Goal: Task Accomplishment & Management: Use online tool/utility

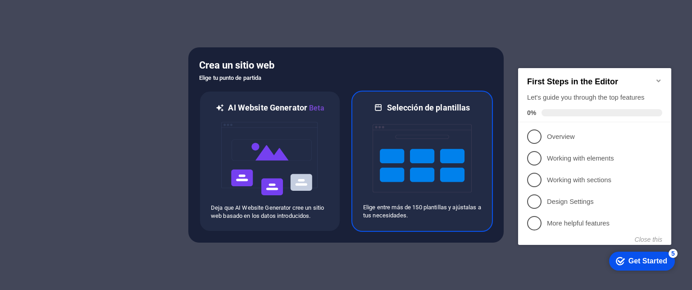
click at [425, 146] on img at bounding box center [422, 158] width 99 height 90
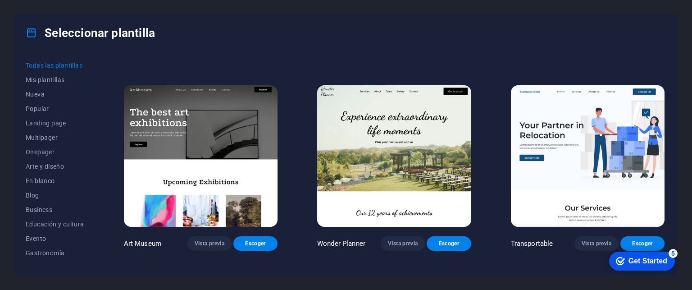
scroll to position [180, 0]
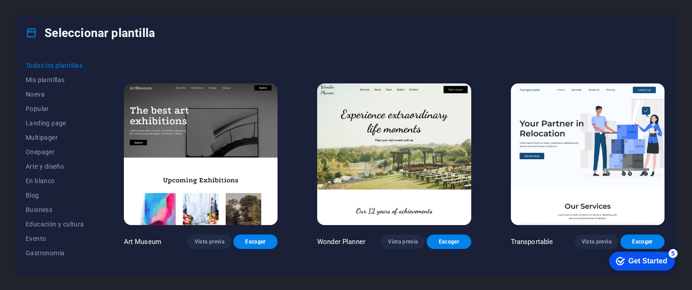
click at [607, 128] on img at bounding box center [588, 154] width 154 height 142
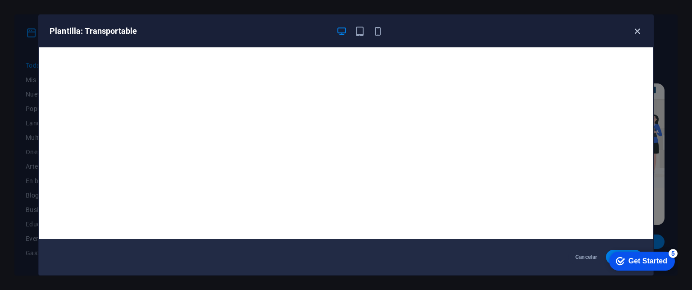
click at [636, 32] on icon "button" at bounding box center [637, 31] width 10 height 10
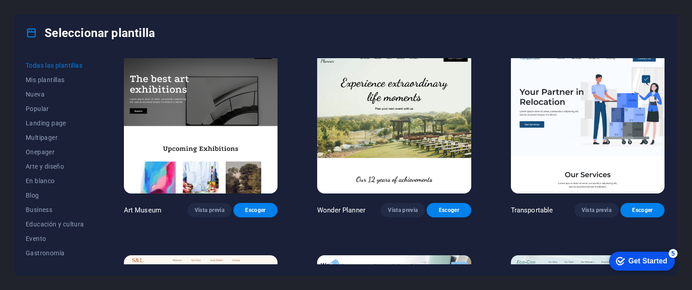
scroll to position [225, 0]
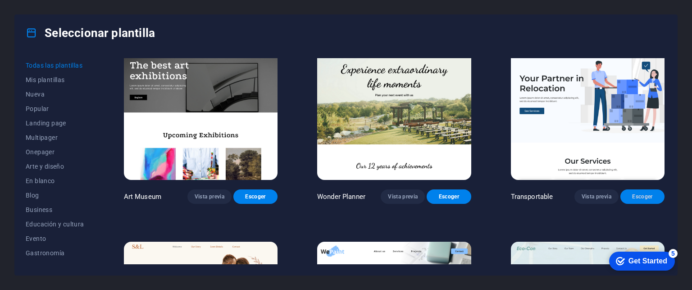
click at [652, 193] on span "Escoger" at bounding box center [643, 196] width 30 height 7
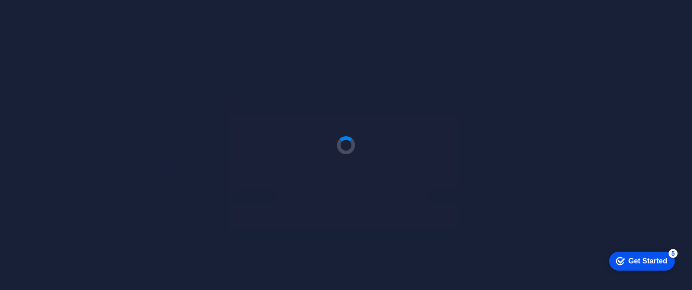
click at [652, 261] on div "Get Started" at bounding box center [648, 261] width 39 height 8
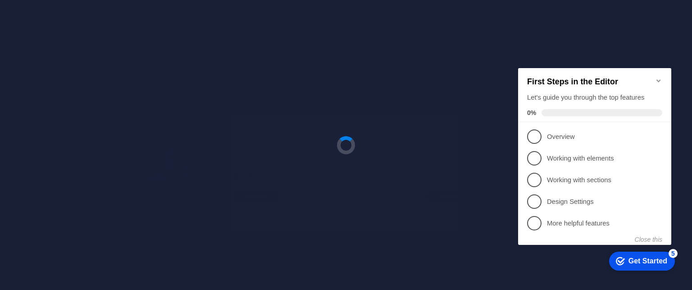
click at [660, 78] on icon "Minimize checklist" at bounding box center [658, 80] width 7 height 7
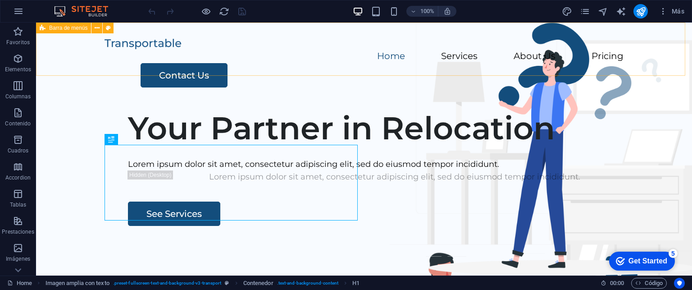
click at [64, 29] on span "Barra de menús" at bounding box center [68, 27] width 38 height 5
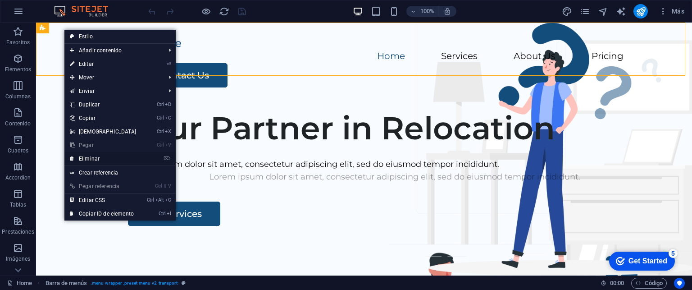
click at [101, 160] on link "⌦ Eliminar" at bounding box center [103, 159] width 78 height 14
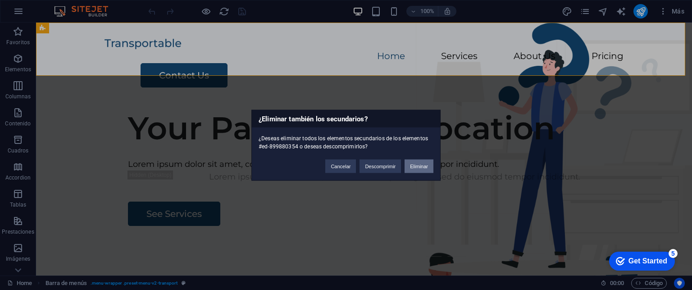
click at [413, 166] on button "Eliminar" at bounding box center [419, 166] width 29 height 14
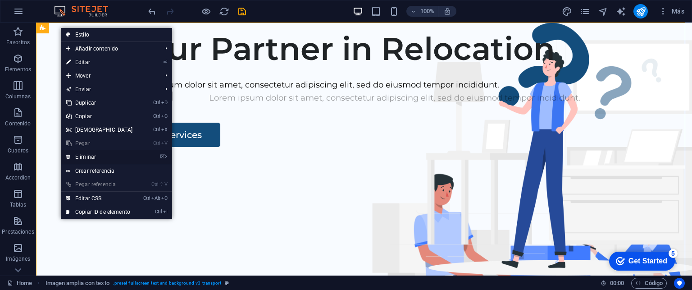
click at [96, 156] on link "⌦ Eliminar" at bounding box center [100, 157] width 78 height 14
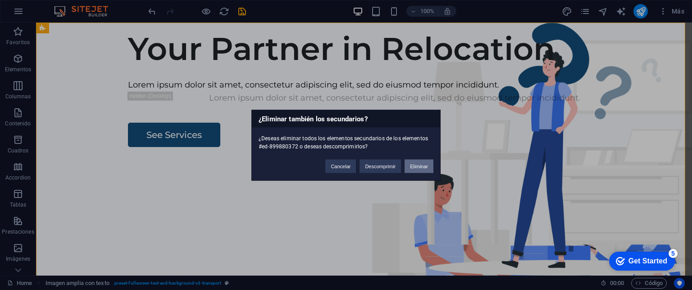
click at [412, 165] on button "Eliminar" at bounding box center [419, 166] width 29 height 14
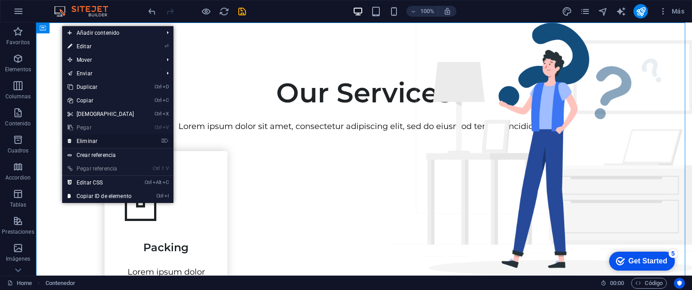
click at [103, 141] on link "⌦ Eliminar" at bounding box center [101, 141] width 78 height 14
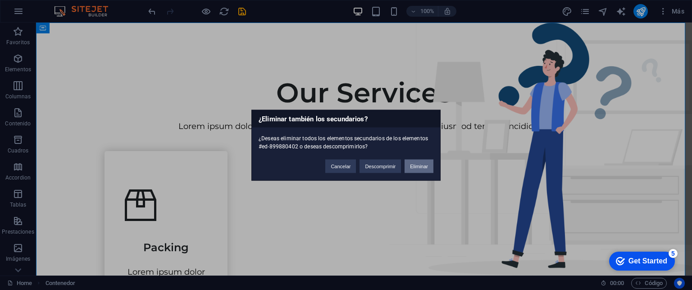
click at [419, 162] on button "Eliminar" at bounding box center [419, 166] width 29 height 14
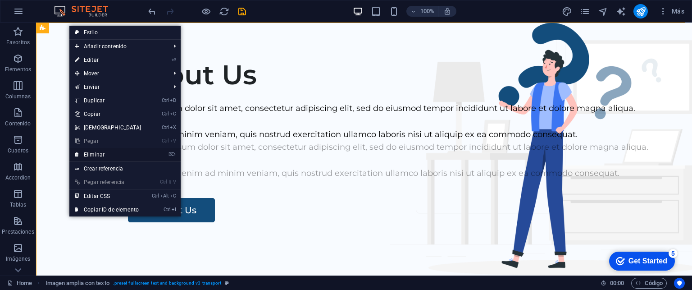
click at [105, 153] on link "⌦ Eliminar" at bounding box center [108, 155] width 78 height 14
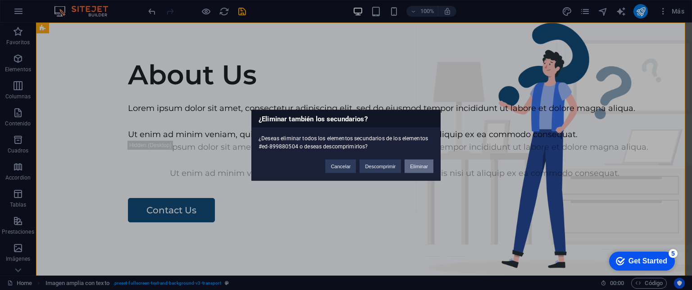
click at [411, 169] on button "Eliminar" at bounding box center [419, 166] width 29 height 14
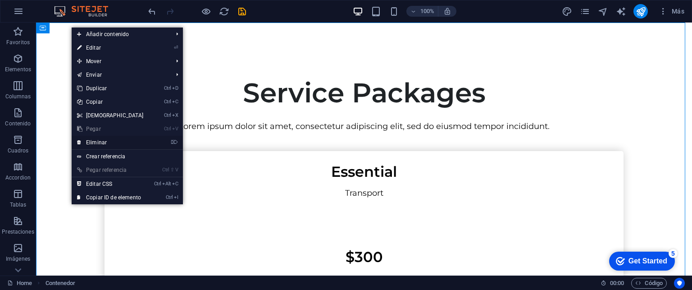
click at [112, 143] on link "⌦ Eliminar" at bounding box center [111, 143] width 78 height 14
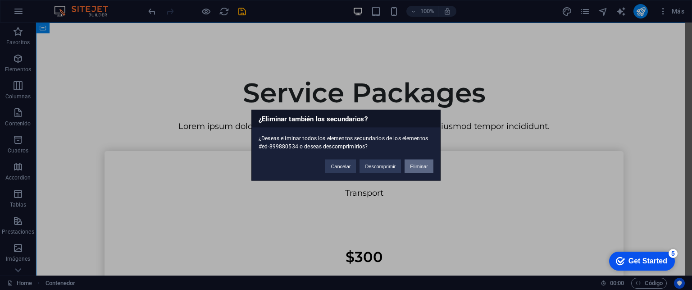
click at [424, 167] on button "Eliminar" at bounding box center [419, 166] width 29 height 14
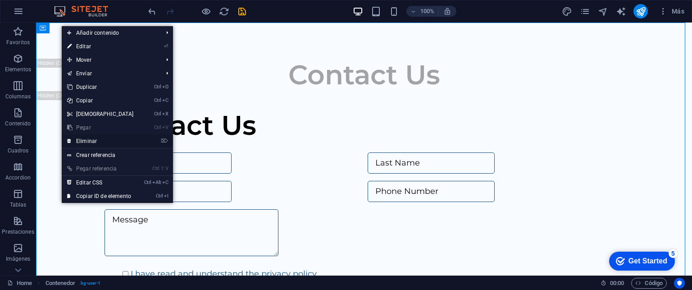
click at [102, 139] on link "⌦ Eliminar" at bounding box center [101, 141] width 78 height 14
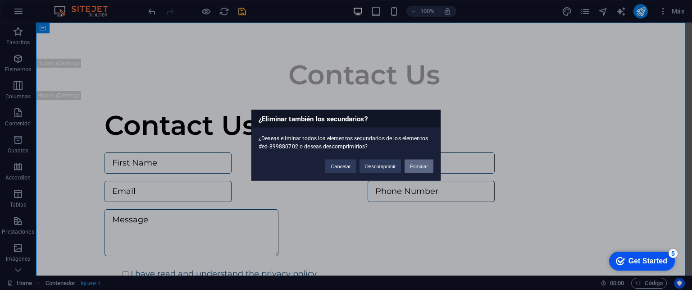
click at [416, 167] on button "Eliminar" at bounding box center [419, 166] width 29 height 14
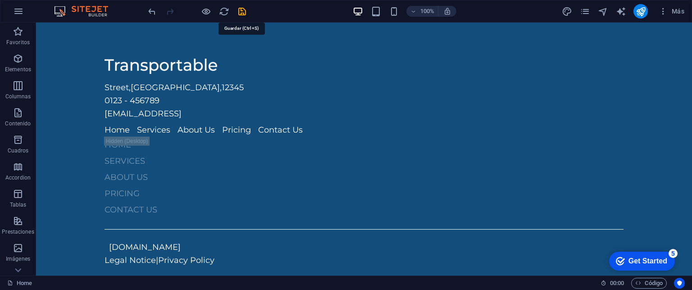
click at [245, 9] on icon "save" at bounding box center [242, 11] width 10 height 10
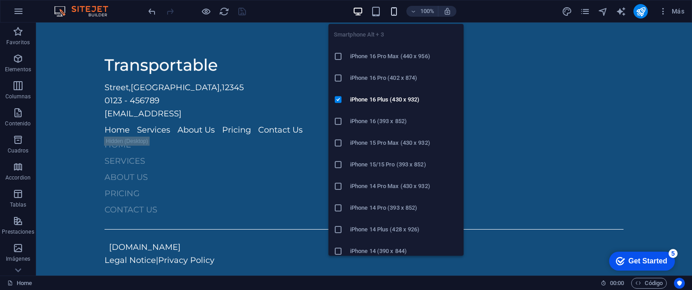
click at [398, 11] on icon "button" at bounding box center [394, 11] width 10 height 10
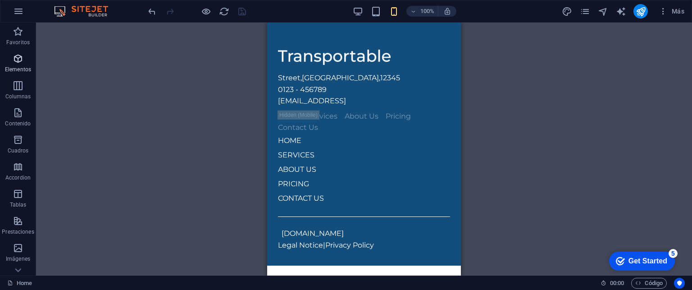
click at [15, 71] on p "Elementos" at bounding box center [18, 69] width 26 height 7
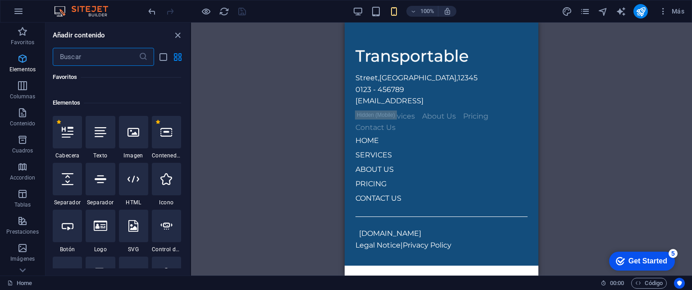
scroll to position [169, 0]
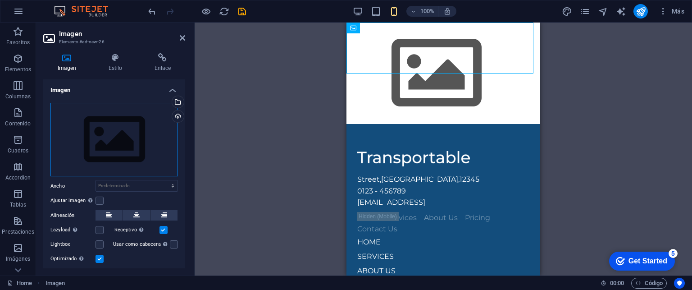
click at [86, 142] on div "Arrastra archivos aquí, haz clic para escoger archivos o selecciona archivos de…" at bounding box center [114, 140] width 128 height 74
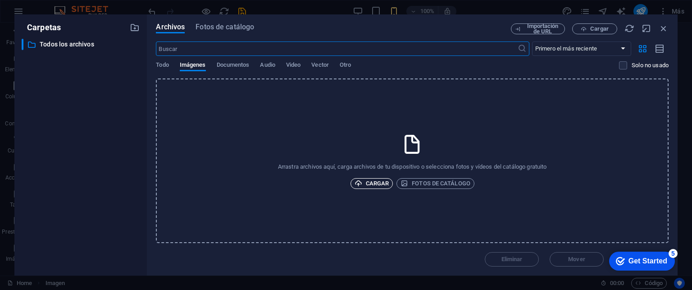
click at [369, 185] on span "Cargar" at bounding box center [372, 183] width 35 height 11
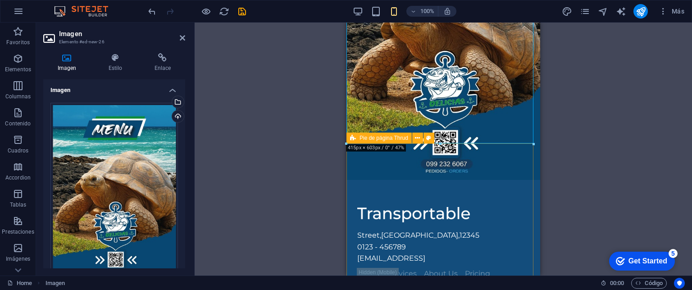
scroll to position [180, 0]
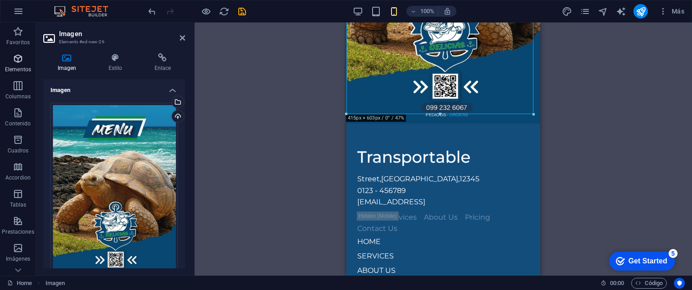
click at [19, 68] on p "Elementos" at bounding box center [18, 69] width 26 height 7
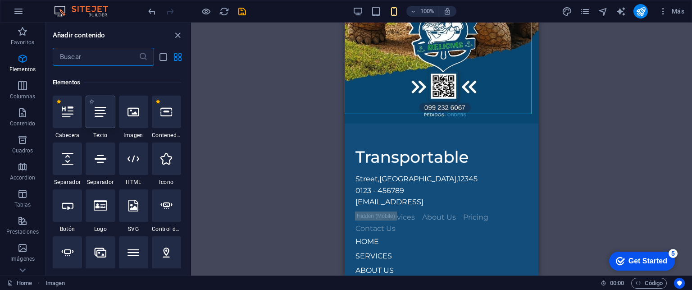
scroll to position [169, 0]
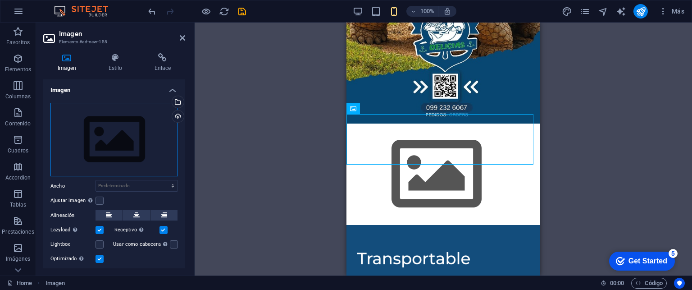
click at [111, 141] on div "Arrastra archivos aquí, haz clic para escoger archivos o selecciona archivos de…" at bounding box center [114, 140] width 128 height 74
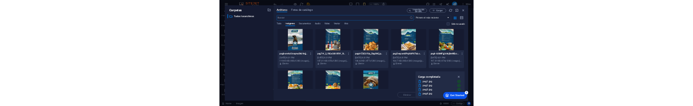
scroll to position [57, 0]
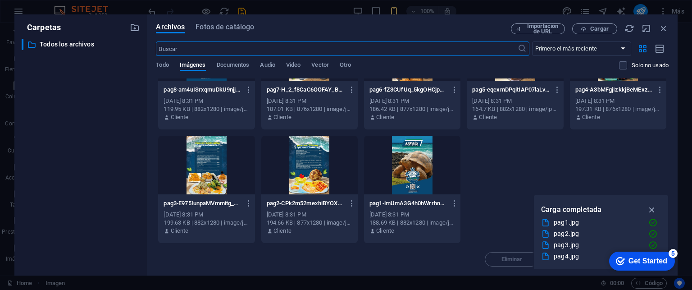
click at [294, 175] on div at bounding box center [309, 165] width 96 height 59
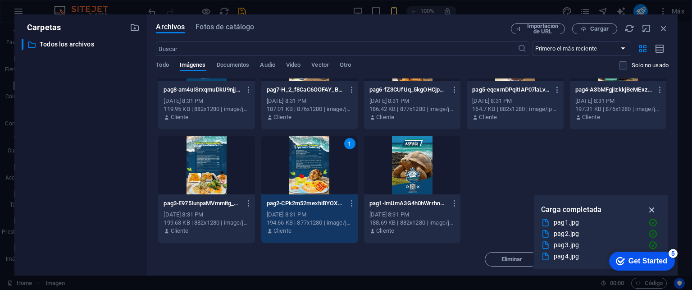
click at [651, 207] on icon "button" at bounding box center [652, 210] width 10 height 10
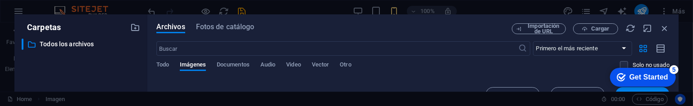
scroll to position [0, 0]
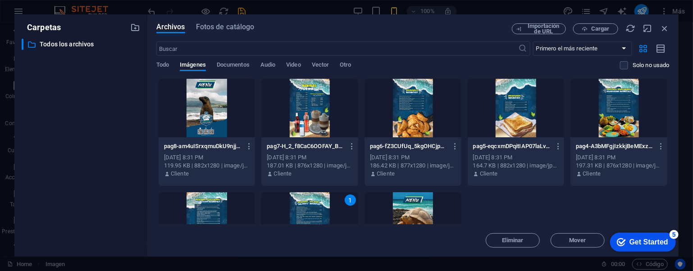
click at [311, 207] on div "1" at bounding box center [309, 221] width 97 height 59
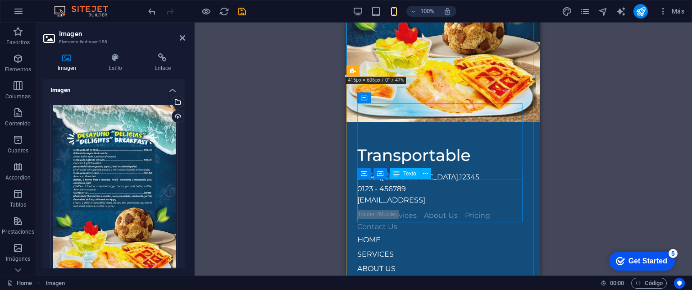
scroll to position [497, 0]
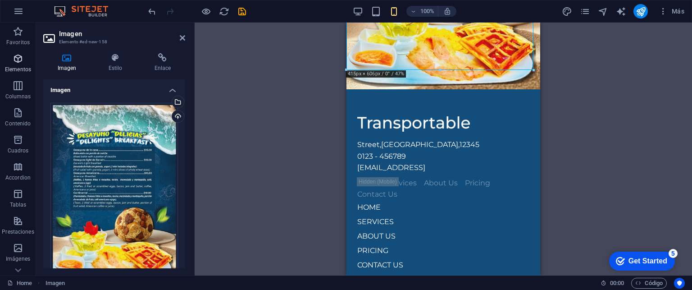
click at [16, 64] on icon "button" at bounding box center [18, 58] width 11 height 11
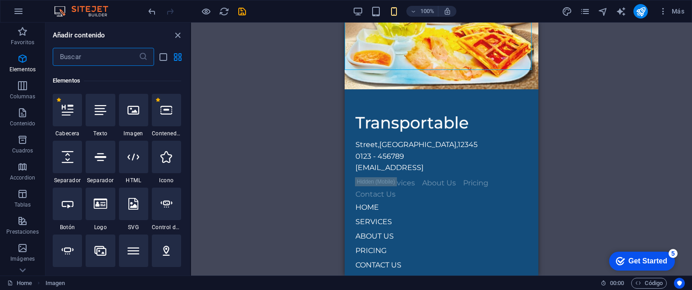
scroll to position [169, 0]
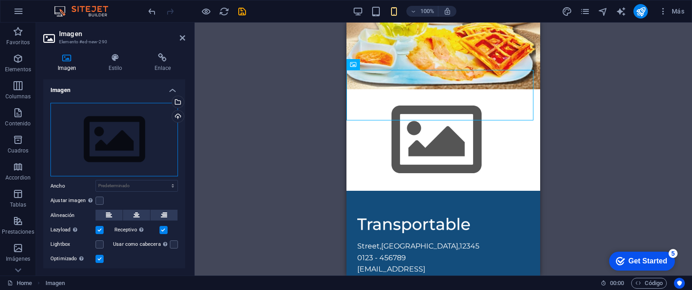
click at [117, 142] on div "Arrastra archivos aquí, haz clic para escoger archivos o selecciona archivos de…" at bounding box center [114, 140] width 128 height 74
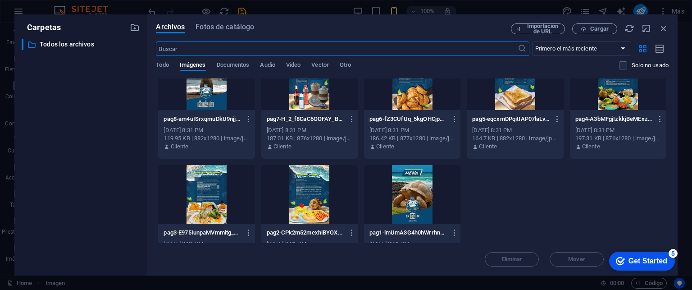
scroll to position [57, 0]
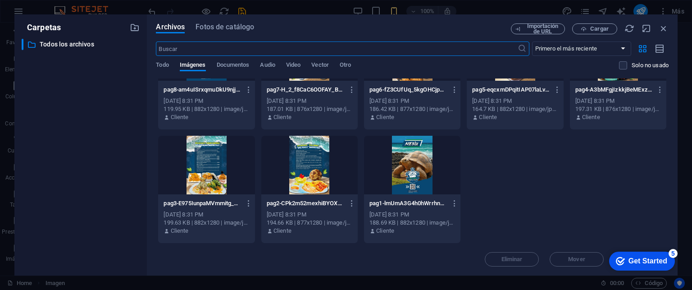
click at [185, 172] on div at bounding box center [206, 165] width 96 height 59
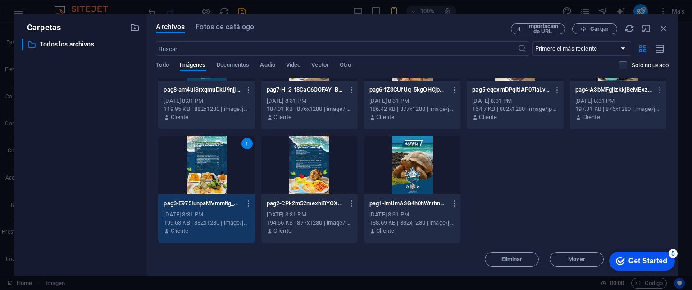
click at [190, 166] on div "1" at bounding box center [206, 165] width 96 height 59
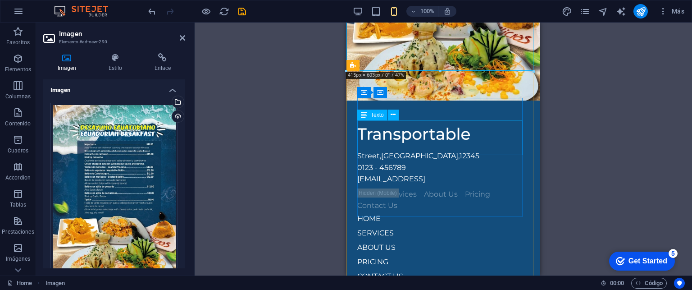
scroll to position [768, 0]
click at [10, 62] on span "Elementos" at bounding box center [18, 64] width 36 height 22
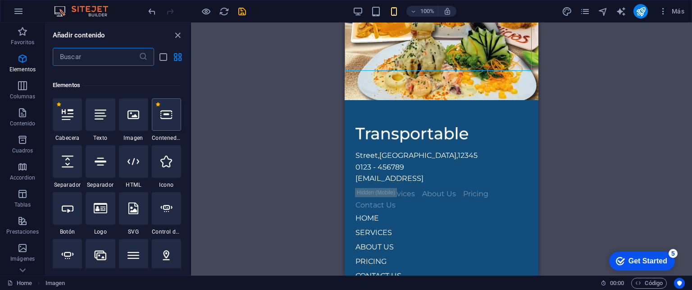
scroll to position [169, 0]
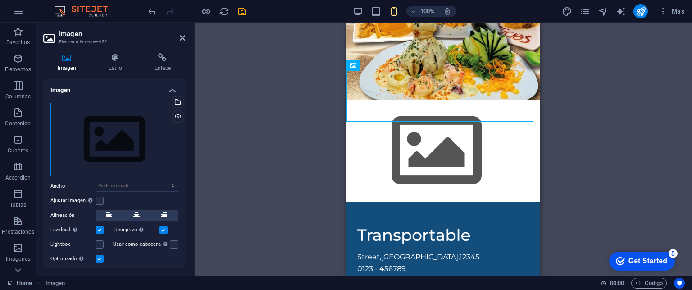
click at [121, 142] on div "Arrastra archivos aquí, haz clic para escoger archivos o selecciona archivos de…" at bounding box center [114, 140] width 128 height 74
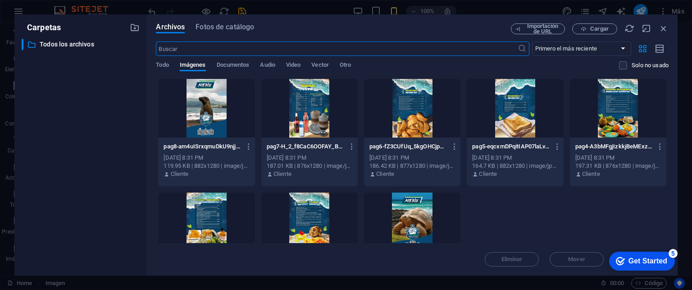
click at [621, 102] on div at bounding box center [618, 108] width 96 height 59
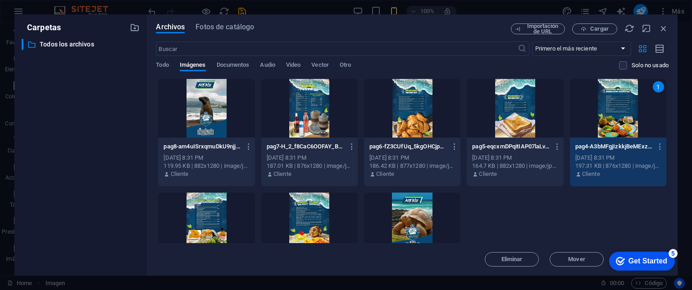
click at [621, 102] on div "1" at bounding box center [618, 108] width 96 height 59
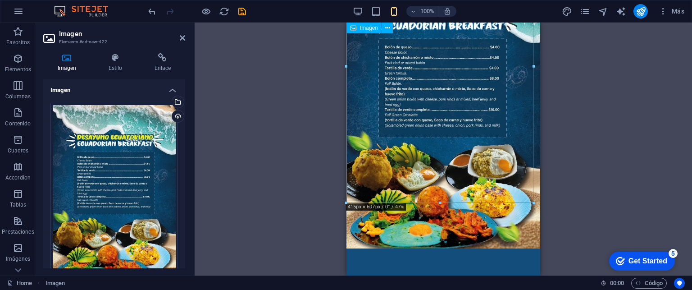
scroll to position [948, 0]
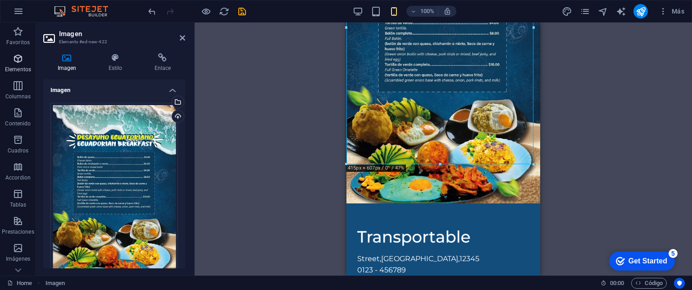
click at [9, 60] on span "Elementos" at bounding box center [18, 64] width 36 height 22
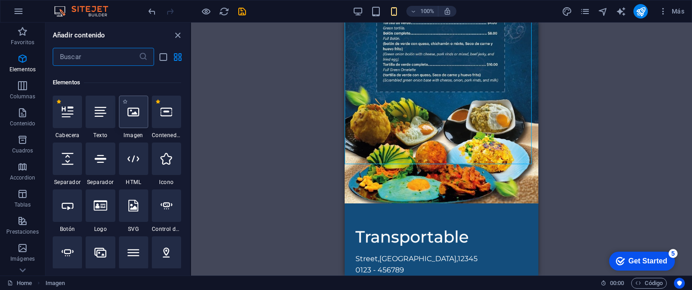
scroll to position [169, 0]
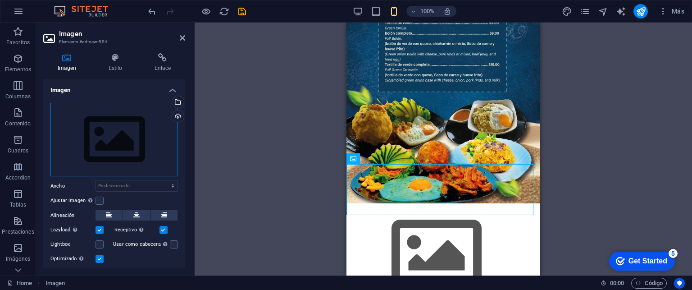
click at [123, 151] on div "Arrastra archivos aquí, haz clic para escoger archivos o selecciona archivos de…" at bounding box center [114, 140] width 128 height 74
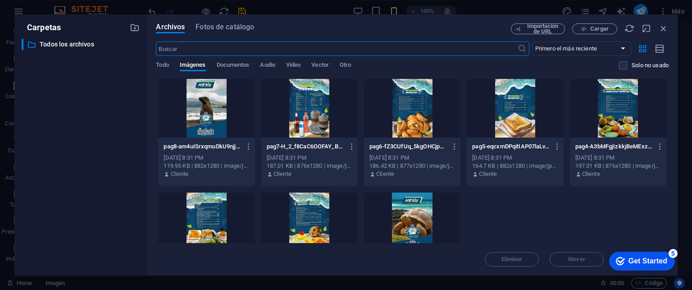
click at [530, 95] on div at bounding box center [515, 108] width 96 height 59
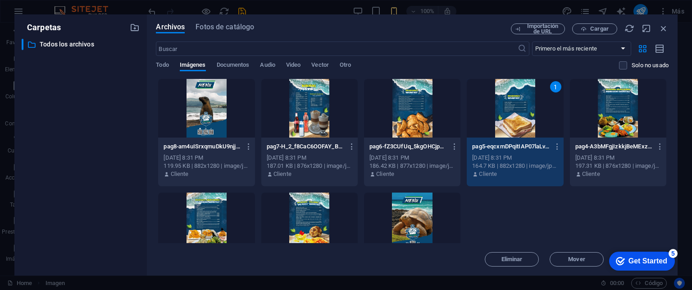
click at [494, 106] on div "1" at bounding box center [515, 108] width 96 height 59
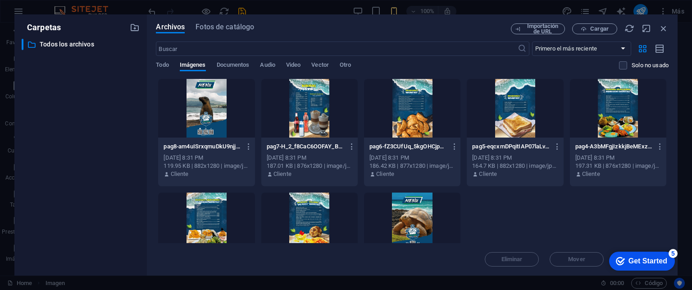
click at [494, 106] on div at bounding box center [515, 108] width 96 height 59
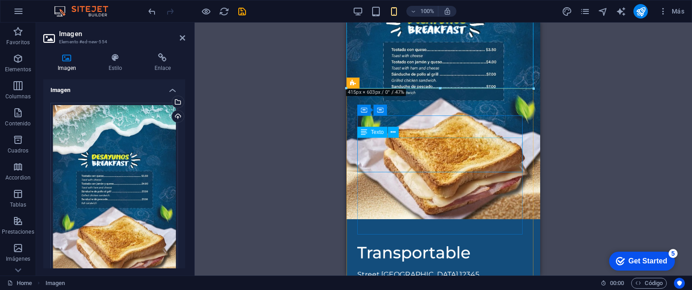
scroll to position [1309, 0]
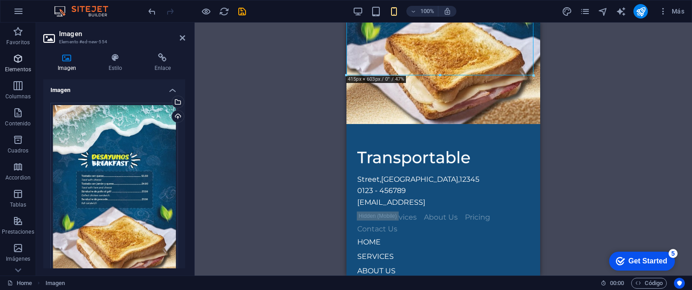
click at [23, 64] on span "Elementos" at bounding box center [18, 64] width 36 height 22
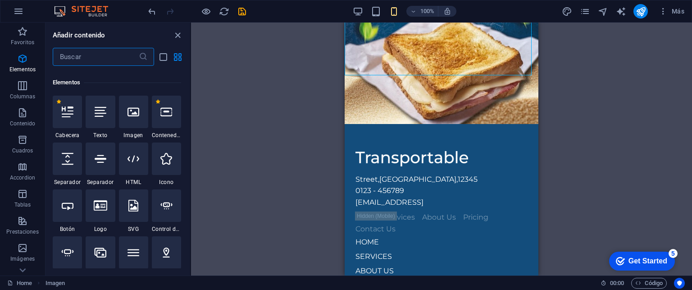
scroll to position [169, 0]
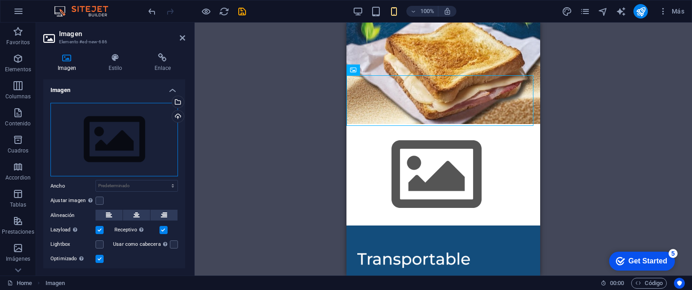
click at [109, 137] on div "Arrastra archivos aquí, haz clic para escoger archivos o selecciona archivos de…" at bounding box center [114, 140] width 128 height 74
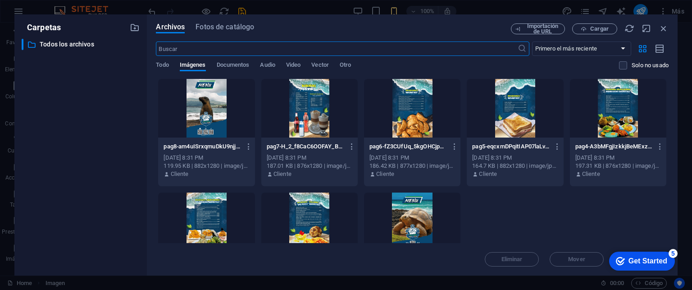
click at [402, 105] on div at bounding box center [412, 108] width 96 height 59
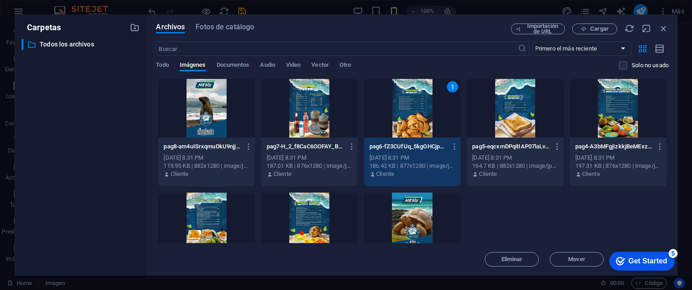
click at [402, 105] on div "1" at bounding box center [412, 108] width 96 height 59
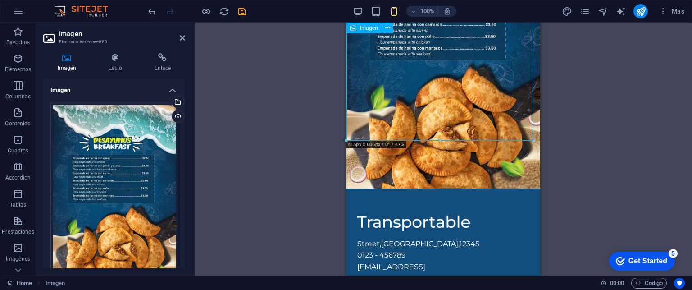
scroll to position [1579, 0]
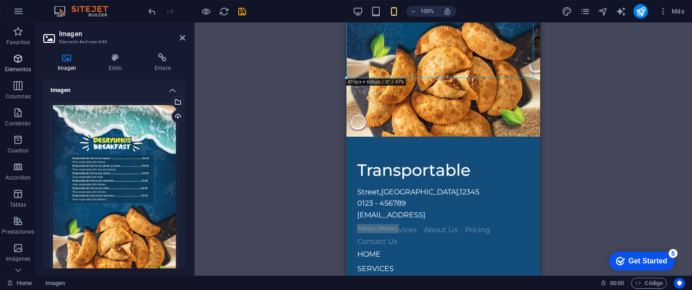
click at [16, 55] on icon "button" at bounding box center [18, 58] width 11 height 11
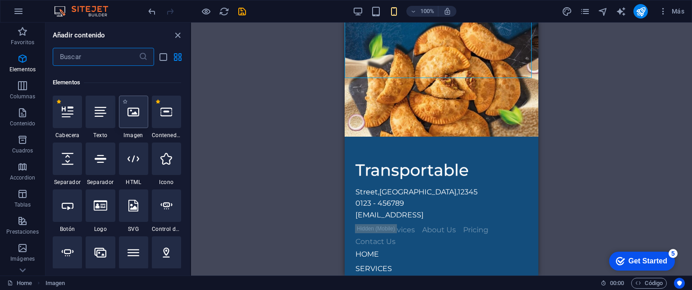
scroll to position [169, 0]
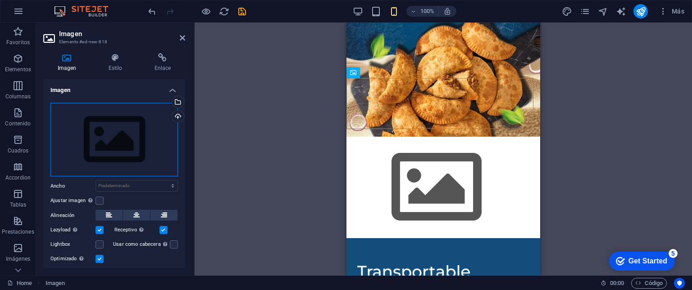
click at [118, 131] on div "Arrastra archivos aquí, haz clic para escoger archivos o selecciona archivos de…" at bounding box center [114, 140] width 128 height 74
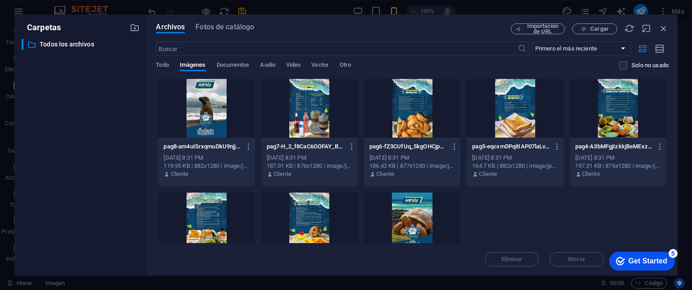
click at [297, 110] on div at bounding box center [309, 108] width 96 height 59
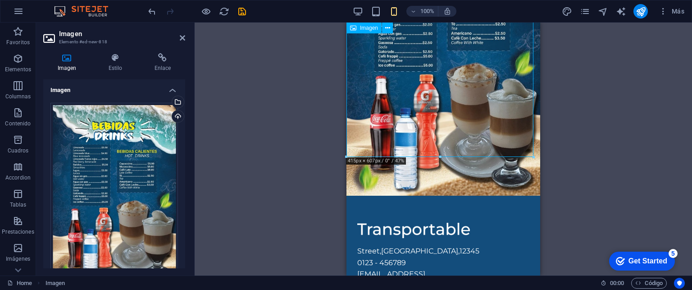
scroll to position [1804, 0]
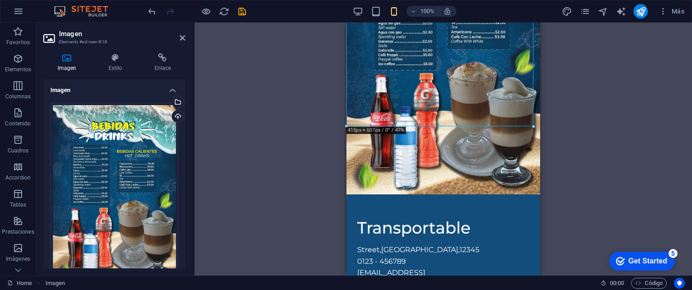
drag, startPoint x: 23, startPoint y: 57, endPoint x: 201, endPoint y: 100, distance: 182.2
click at [23, 57] on icon "button" at bounding box center [18, 58] width 11 height 11
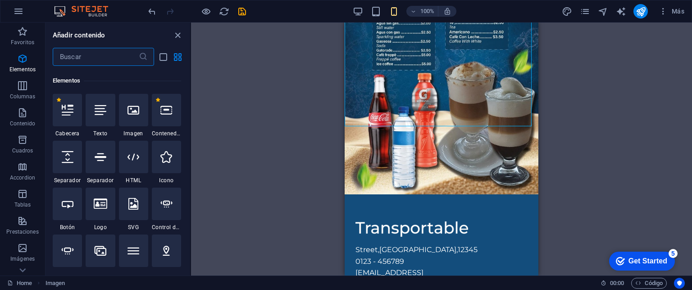
scroll to position [169, 0]
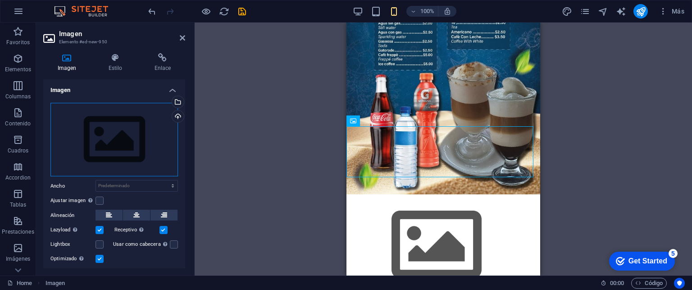
click at [129, 140] on div "Arrastra archivos aquí, haz clic para escoger archivos o selecciona archivos de…" at bounding box center [114, 140] width 128 height 74
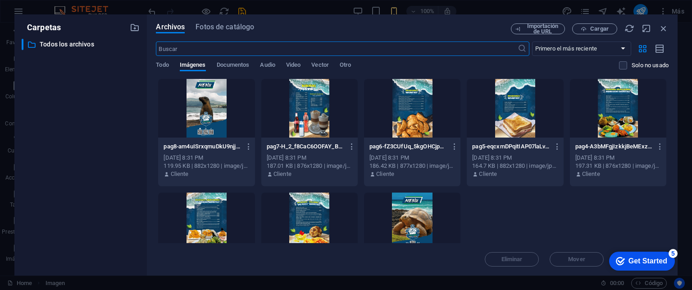
click at [209, 120] on div at bounding box center [206, 108] width 96 height 59
click at [209, 119] on div at bounding box center [206, 108] width 96 height 59
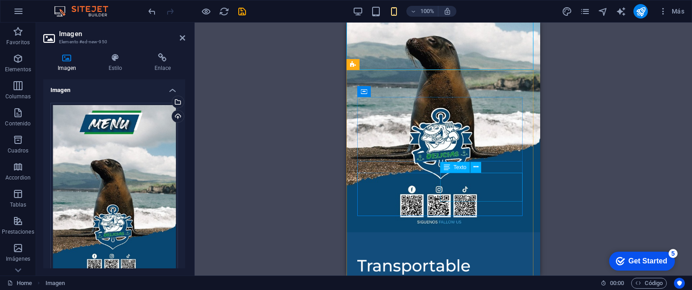
scroll to position [2132, 0]
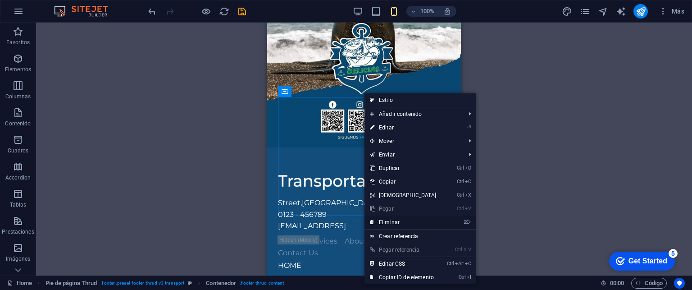
click at [401, 223] on link "⌦ Eliminar" at bounding box center [404, 222] width 78 height 14
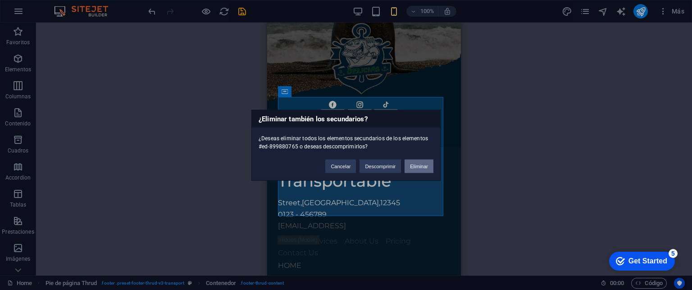
click at [421, 169] on button "Eliminar" at bounding box center [419, 166] width 29 height 14
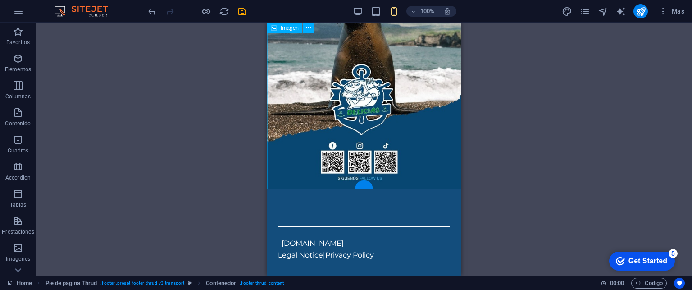
scroll to position [2013, 0]
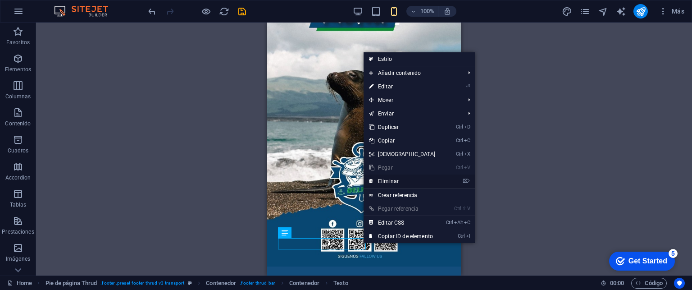
click at [387, 183] on link "⌦ Eliminar" at bounding box center [403, 181] width 78 height 14
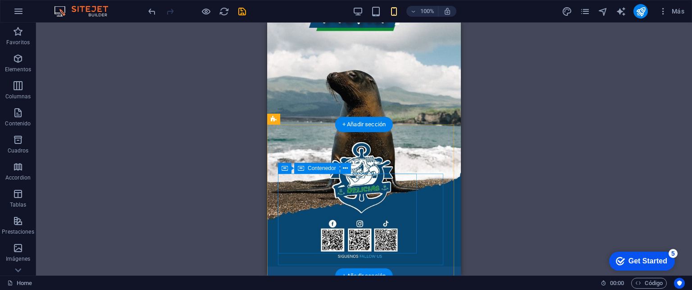
scroll to position [2077, 0]
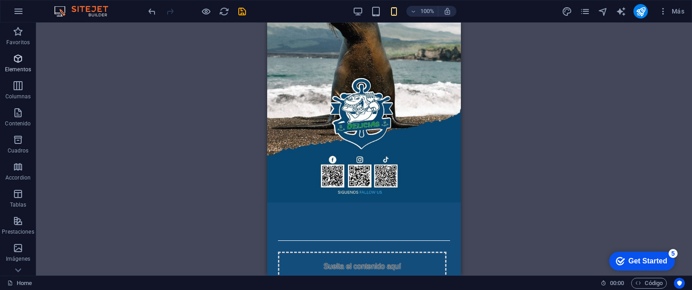
click at [9, 65] on span "Elementos" at bounding box center [18, 64] width 36 height 22
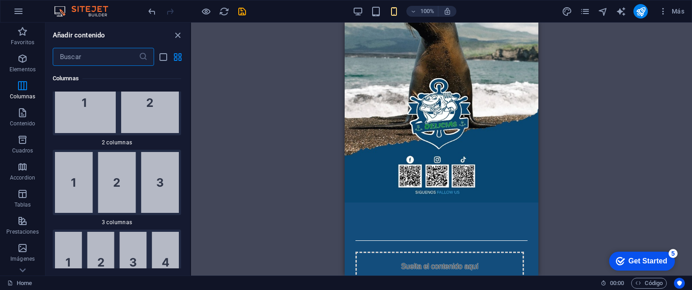
scroll to position [593, 0]
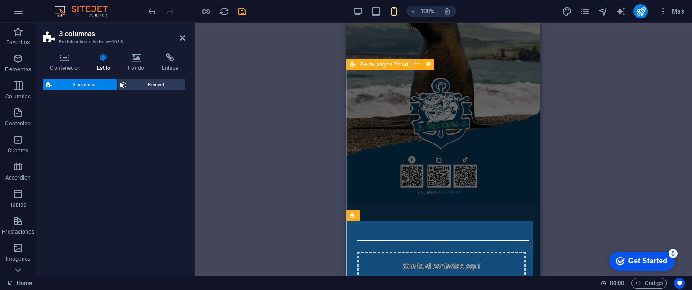
select select "rem"
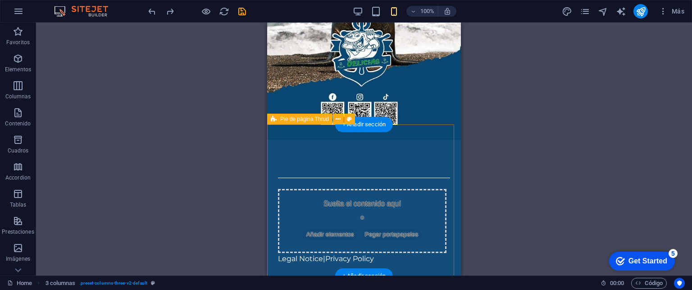
scroll to position [2077, 0]
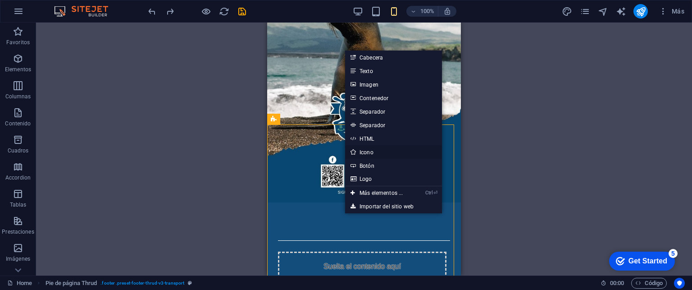
click at [374, 151] on link "Icono" at bounding box center [393, 152] width 97 height 14
select select "xMidYMid"
select select "px"
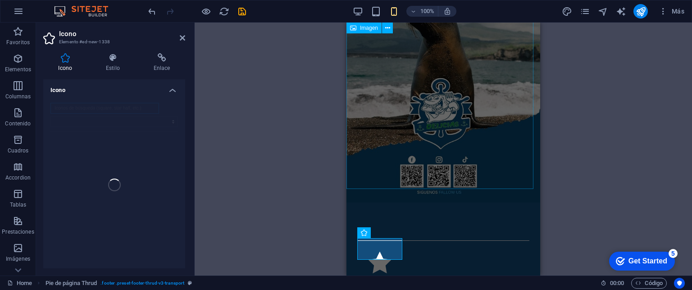
scroll to position [2013, 0]
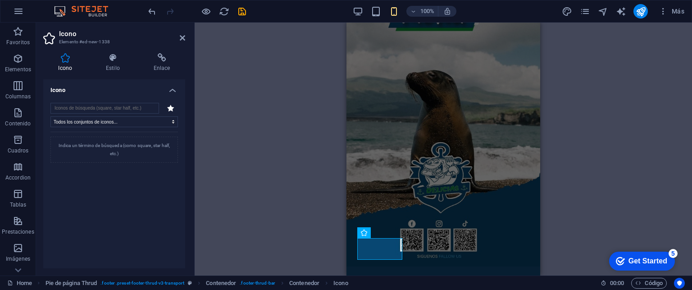
click at [170, 106] on icon at bounding box center [170, 108] width 7 height 7
click at [121, 106] on input "search" at bounding box center [104, 108] width 109 height 11
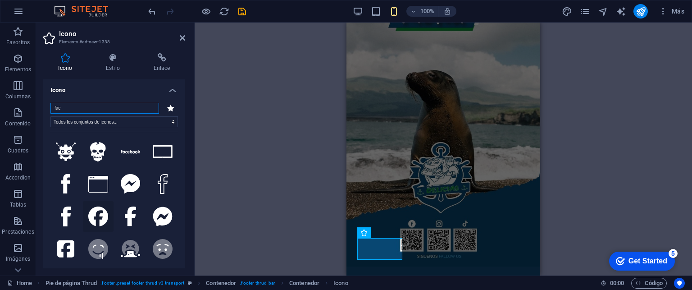
type input "fac"
click at [94, 214] on icon at bounding box center [98, 216] width 20 height 20
click at [168, 87] on h4 "Icono" at bounding box center [114, 87] width 142 height 16
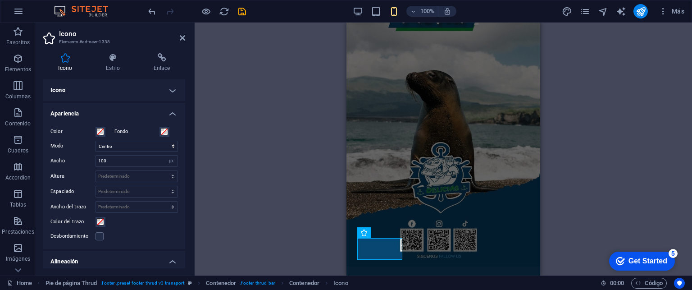
click at [170, 114] on h4 "Apariencia" at bounding box center [114, 111] width 142 height 16
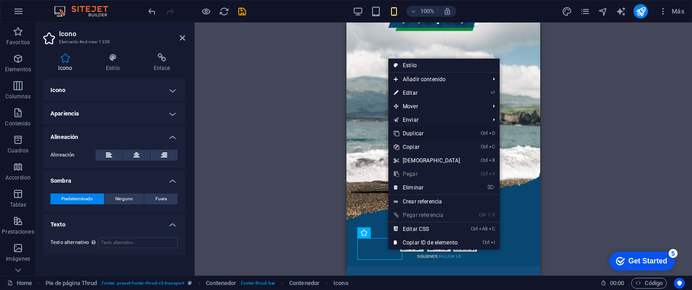
click at [416, 133] on link "Ctrl D Duplicar" at bounding box center [427, 134] width 78 height 14
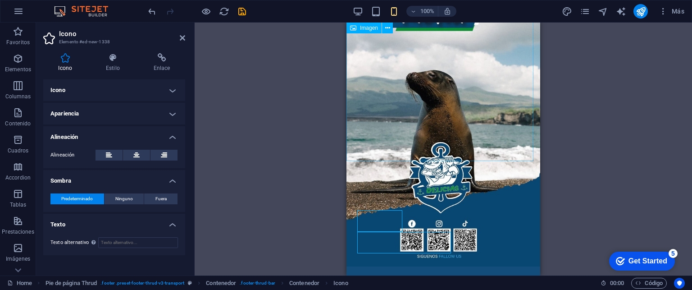
scroll to position [2041, 0]
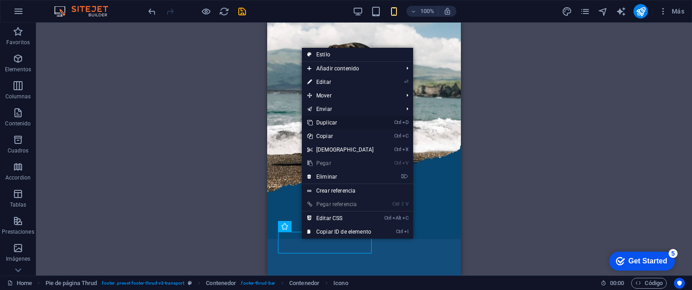
click at [328, 116] on link "Ctrl D Duplicar" at bounding box center [341, 123] width 78 height 14
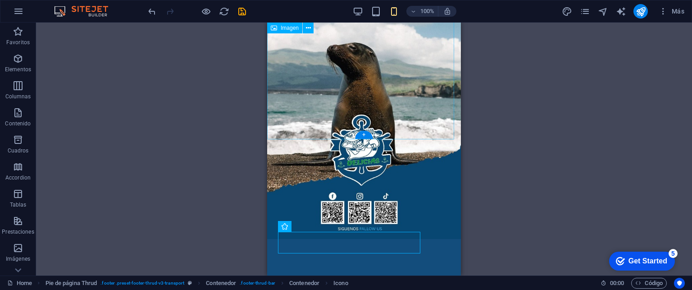
scroll to position [2062, 0]
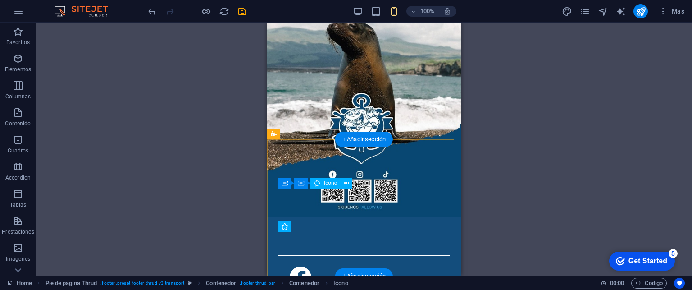
click at [359, 266] on figure at bounding box center [360, 277] width 165 height 22
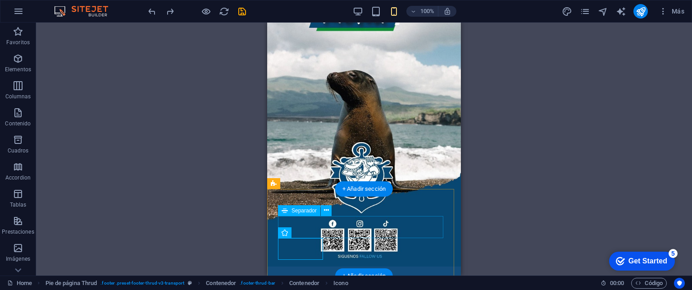
scroll to position [2077, 0]
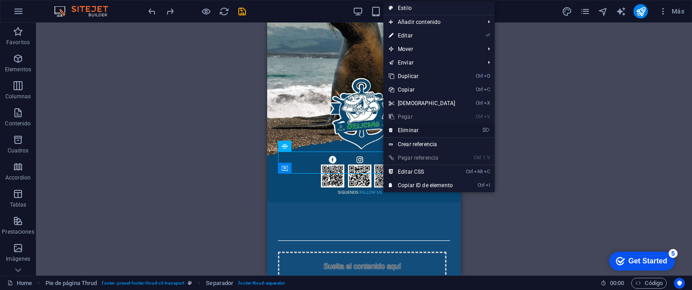
click at [415, 128] on link "⌦ Eliminar" at bounding box center [422, 130] width 78 height 14
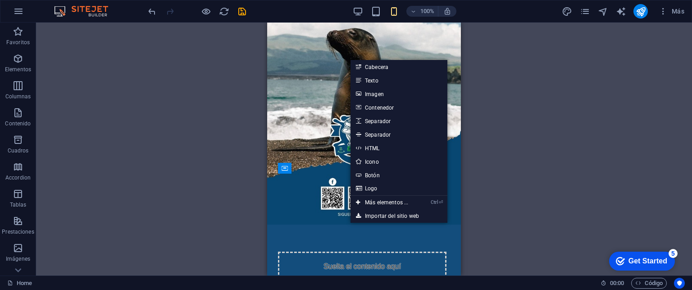
click at [535, 201] on div "Contenedor H1 Imagen amplia con texto Contenedor Contenedor Imagen Contenedor B…" at bounding box center [364, 149] width 656 height 253
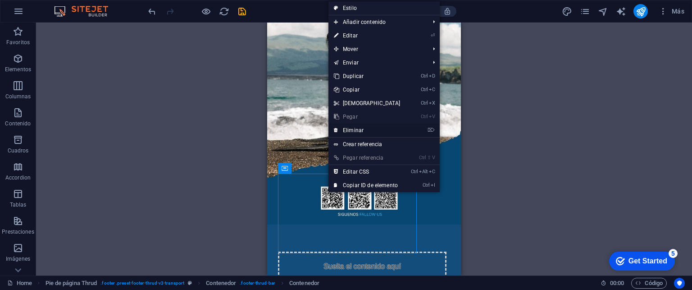
click at [352, 130] on link "⌦ Eliminar" at bounding box center [367, 130] width 78 height 14
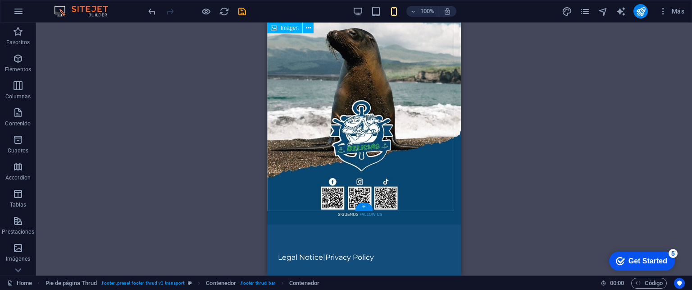
scroll to position [1991, 0]
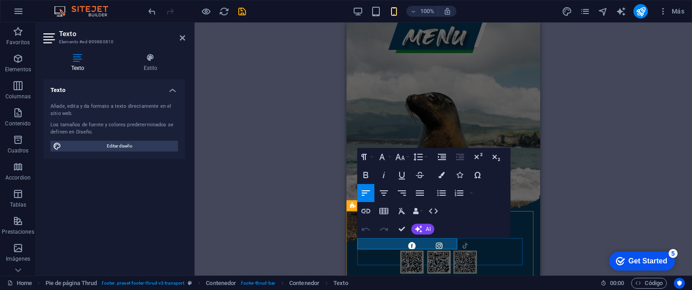
drag, startPoint x: 403, startPoint y: 242, endPoint x: 705, endPoint y: 261, distance: 302.6
click at [149, 55] on icon at bounding box center [150, 57] width 69 height 9
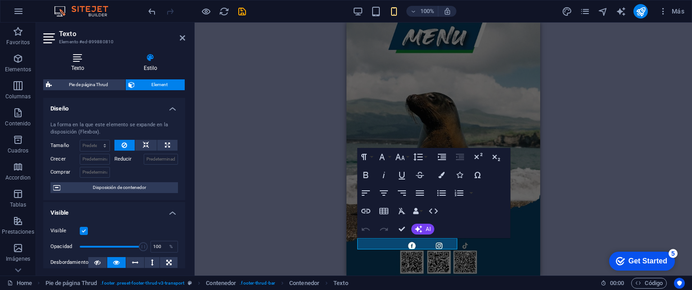
click at [80, 56] on icon at bounding box center [77, 57] width 69 height 9
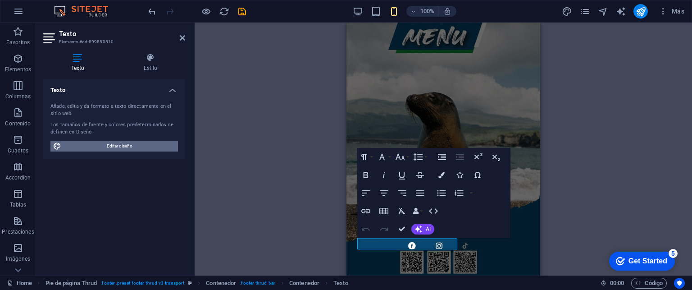
click at [117, 150] on span "Editar diseño" at bounding box center [119, 146] width 111 height 11
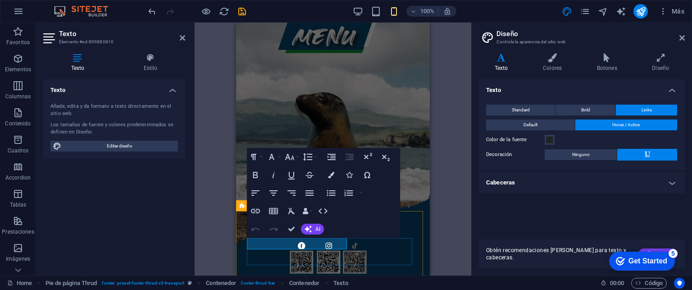
drag, startPoint x: 289, startPoint y: 243, endPoint x: 343, endPoint y: 247, distance: 54.2
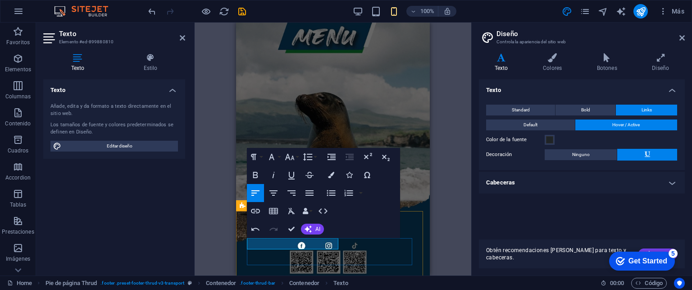
click at [254, 212] on icon "button" at bounding box center [255, 211] width 9 height 5
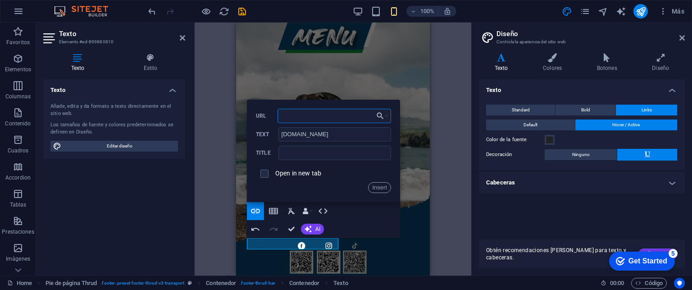
paste input "[URL][DOMAIN_NAME]"
type input "[URL][DOMAIN_NAME]"
click at [274, 174] on div "Open in new tab" at bounding box center [323, 173] width 135 height 17
click at [263, 173] on input "checkbox" at bounding box center [263, 172] width 8 height 8
checkbox input "true"
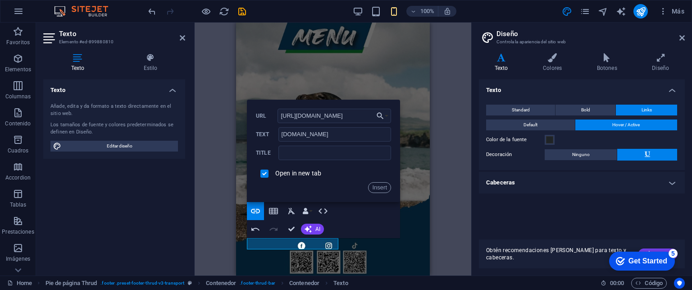
click at [379, 188] on button "Insert" at bounding box center [379, 187] width 23 height 11
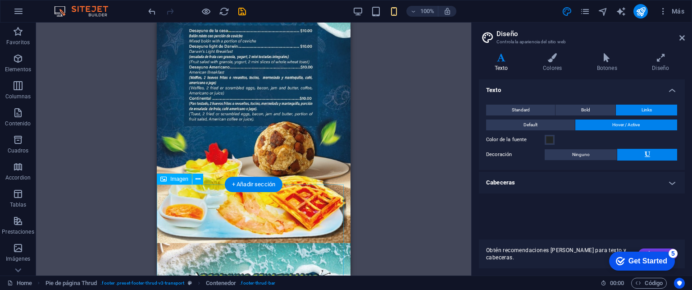
scroll to position [279, 0]
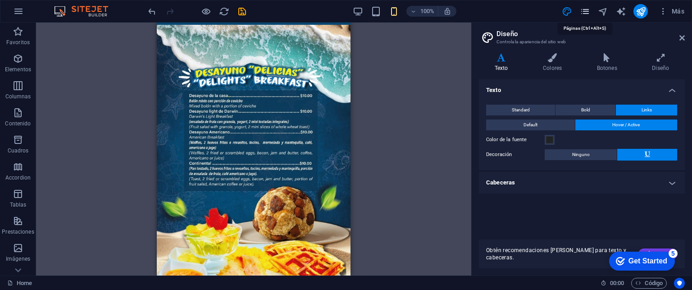
click at [587, 10] on icon "pages" at bounding box center [585, 11] width 10 height 10
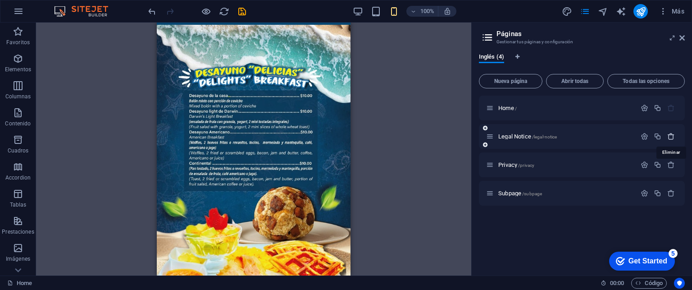
click at [674, 137] on icon "button" at bounding box center [671, 136] width 8 height 8
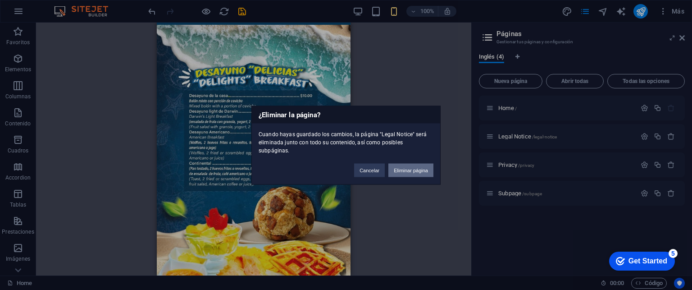
click at [424, 166] on button "Eliminar página" at bounding box center [410, 170] width 45 height 14
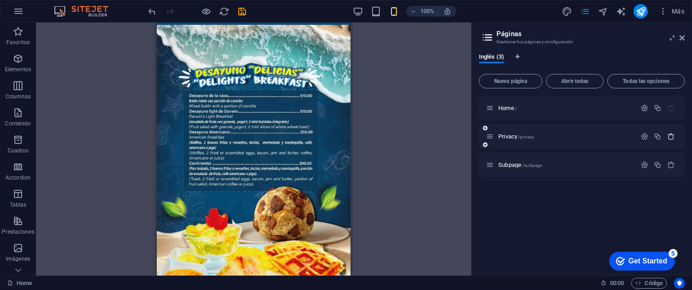
click at [671, 132] on div at bounding box center [658, 137] width 40 height 10
click at [670, 137] on icon "button" at bounding box center [671, 136] width 8 height 8
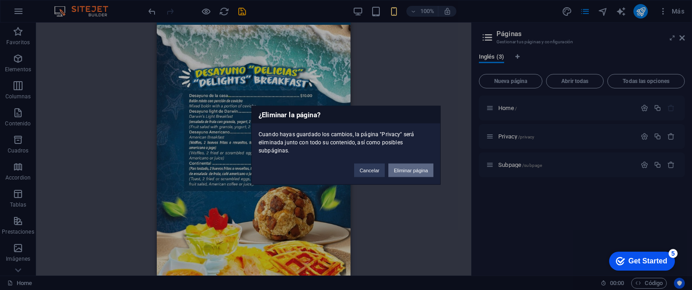
click at [417, 169] on button "Eliminar página" at bounding box center [410, 170] width 45 height 14
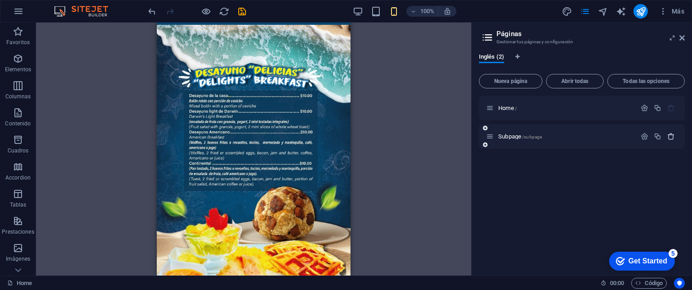
click at [673, 138] on icon "button" at bounding box center [671, 136] width 8 height 8
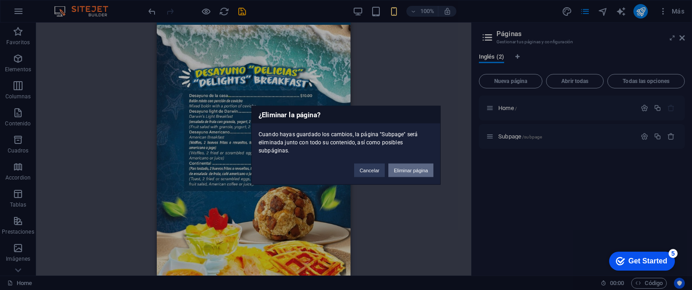
click at [409, 165] on button "Eliminar página" at bounding box center [410, 170] width 45 height 14
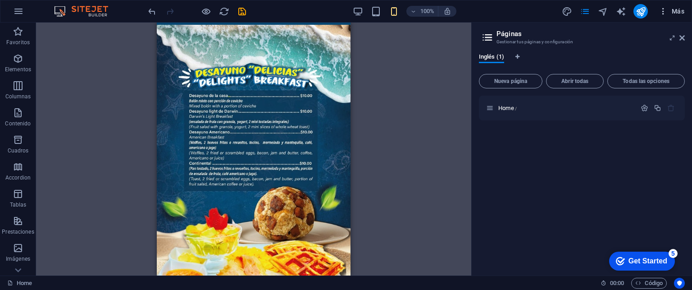
click at [679, 13] on span "Más" at bounding box center [672, 11] width 26 height 9
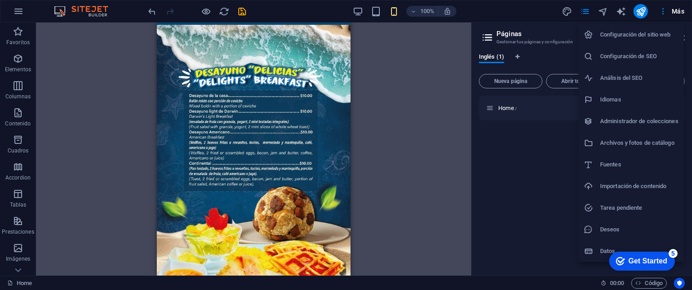
drag, startPoint x: 655, startPoint y: 39, endPoint x: 644, endPoint y: 53, distance: 17.4
click at [655, 40] on h6 "Configuración del sitio web" at bounding box center [639, 34] width 78 height 11
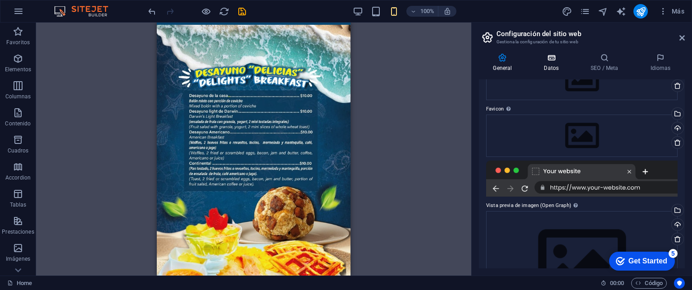
scroll to position [0, 0]
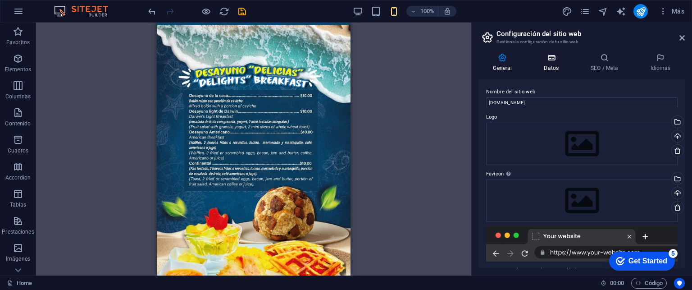
click at [556, 61] on icon at bounding box center [551, 57] width 43 height 9
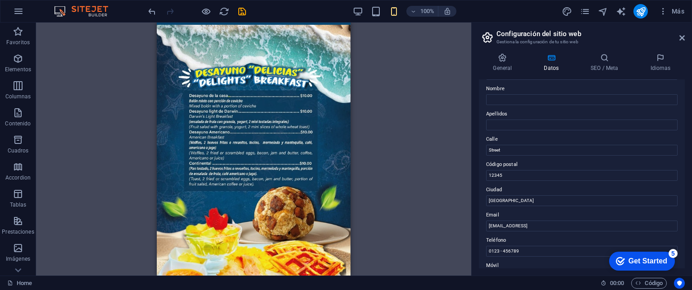
scroll to position [90, 0]
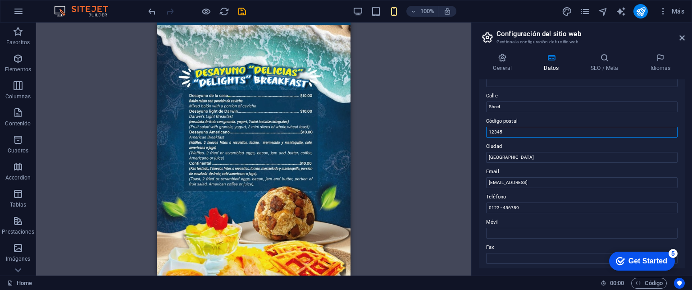
drag, startPoint x: 514, startPoint y: 132, endPoint x: 426, endPoint y: 111, distance: 90.3
click at [426, 111] on div "Home Favoritos Elementos Columnas Contenido Cuadros Accordion Tablas Prestacion…" at bounding box center [346, 149] width 692 height 253
drag, startPoint x: 497, startPoint y: 156, endPoint x: 462, endPoint y: 146, distance: 37.2
click at [462, 146] on div "Home Favoritos Elementos Columnas Contenido Cuadros Accordion Tablas Prestacion…" at bounding box center [346, 149] width 692 height 253
type input "Galápagos"
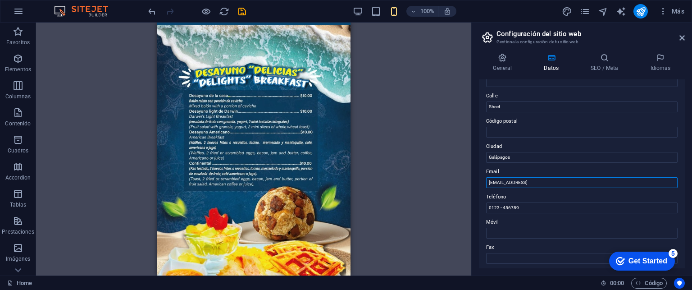
drag, startPoint x: 594, startPoint y: 184, endPoint x: 442, endPoint y: 174, distance: 152.2
click at [442, 174] on div "Home Favoritos Elementos Columnas Contenido Cuadros Accordion Tablas Prestacion…" at bounding box center [346, 149] width 692 height 253
drag, startPoint x: 532, startPoint y: 203, endPoint x: 461, endPoint y: 195, distance: 71.3
click at [461, 195] on div "Home Favoritos Elementos Columnas Contenido Cuadros Accordion Tablas Prestacion…" at bounding box center [346, 149] width 692 height 253
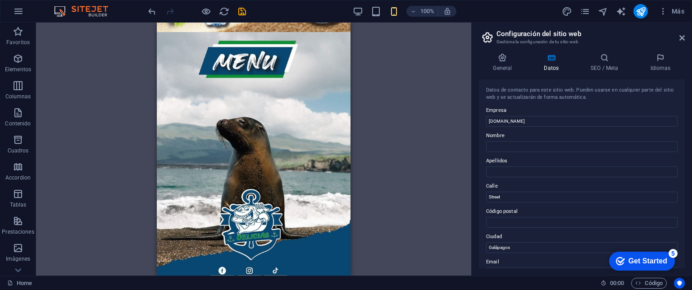
scroll to position [1991, 0]
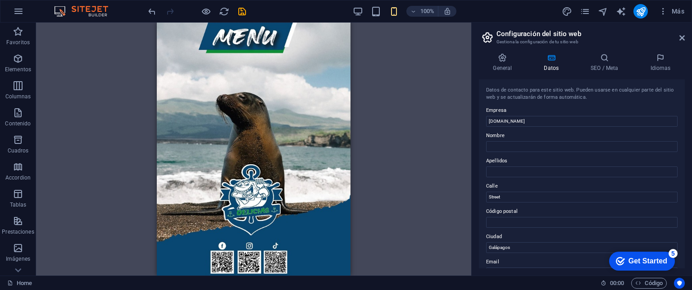
drag, startPoint x: 347, startPoint y: 180, endPoint x: 510, endPoint y: 276, distance: 188.9
click at [250, 12] on div "100% Más" at bounding box center [417, 11] width 542 height 14
click at [241, 9] on icon "save" at bounding box center [242, 11] width 10 height 10
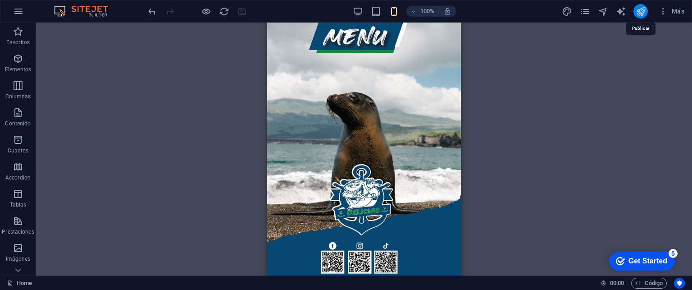
click at [643, 9] on icon "publish" at bounding box center [641, 11] width 10 height 10
